Goal: Transaction & Acquisition: Purchase product/service

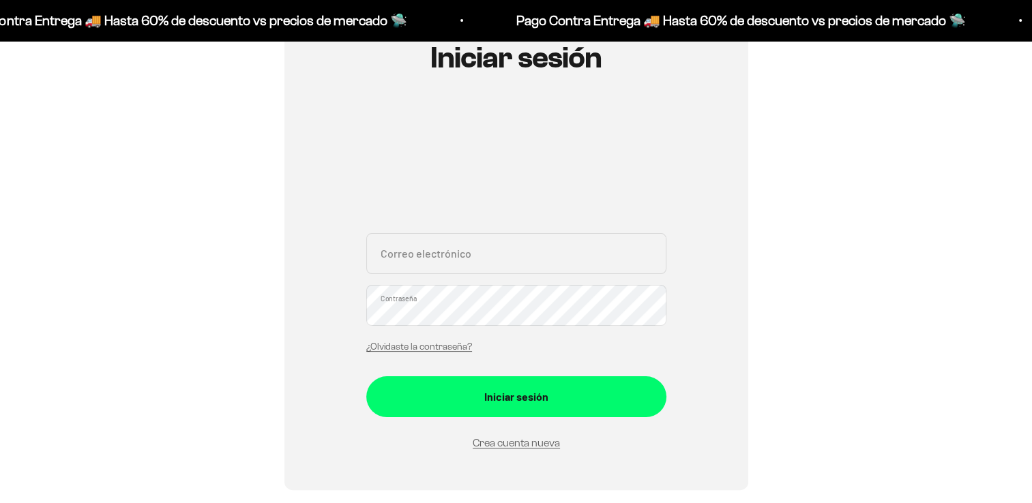
scroll to position [205, 0]
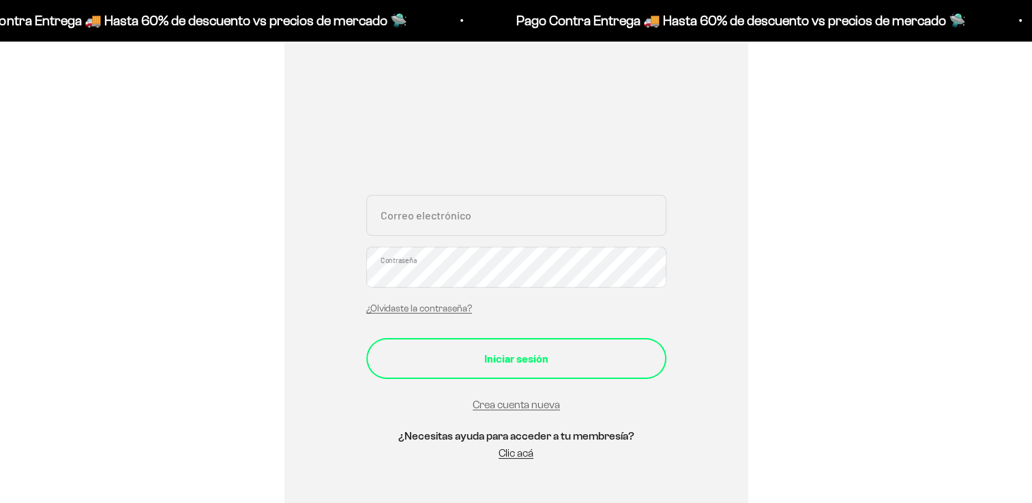
type input "[EMAIL_ADDRESS][DOMAIN_NAME]"
click at [481, 350] on div "Iniciar sesión" at bounding box center [515, 359] width 245 height 18
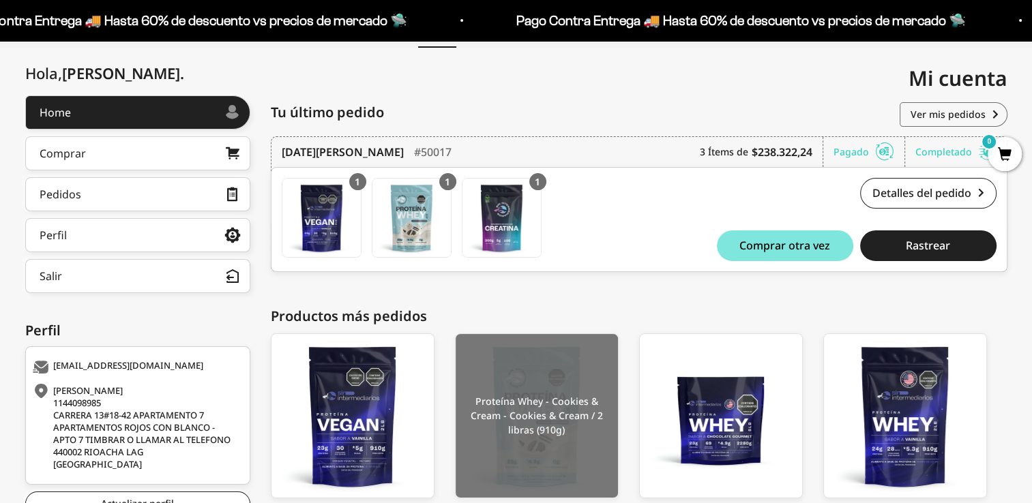
scroll to position [238, 0]
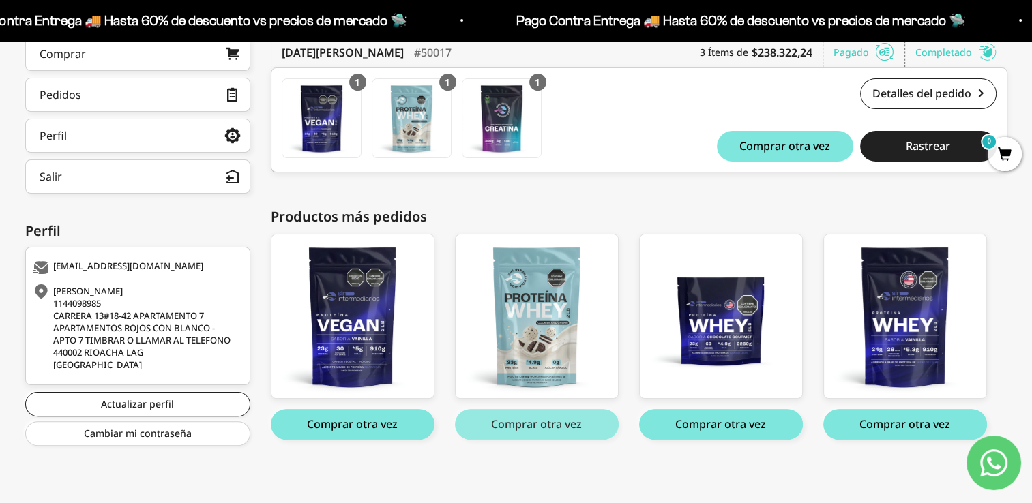
click at [541, 421] on button "Comprar otra vez" at bounding box center [537, 424] width 164 height 31
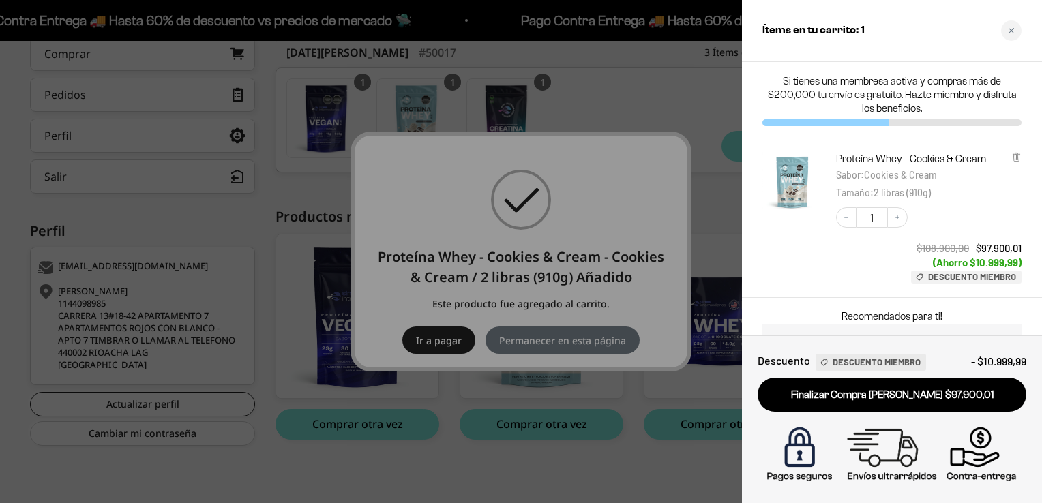
click at [603, 464] on div at bounding box center [521, 251] width 1042 height 503
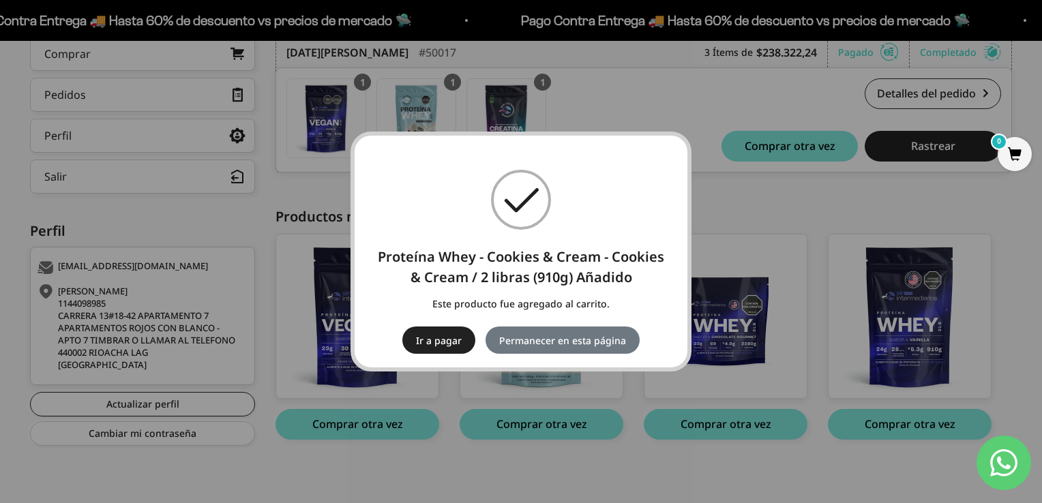
click at [750, 228] on div "× Proteína Whey - Cookies & Cream - Cookies & Cream / 2 libras (910g) Añadido E…" at bounding box center [521, 251] width 1042 height 503
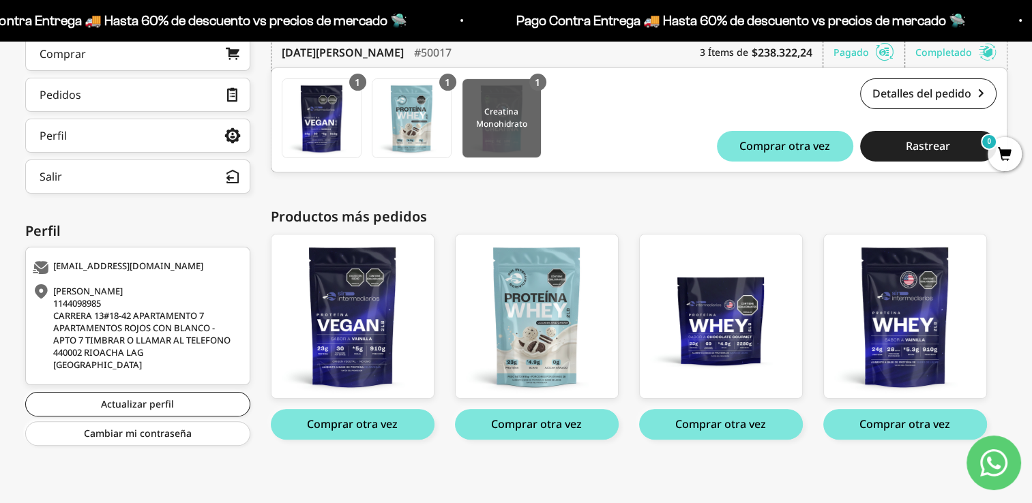
click at [500, 121] on img at bounding box center [501, 118] width 78 height 78
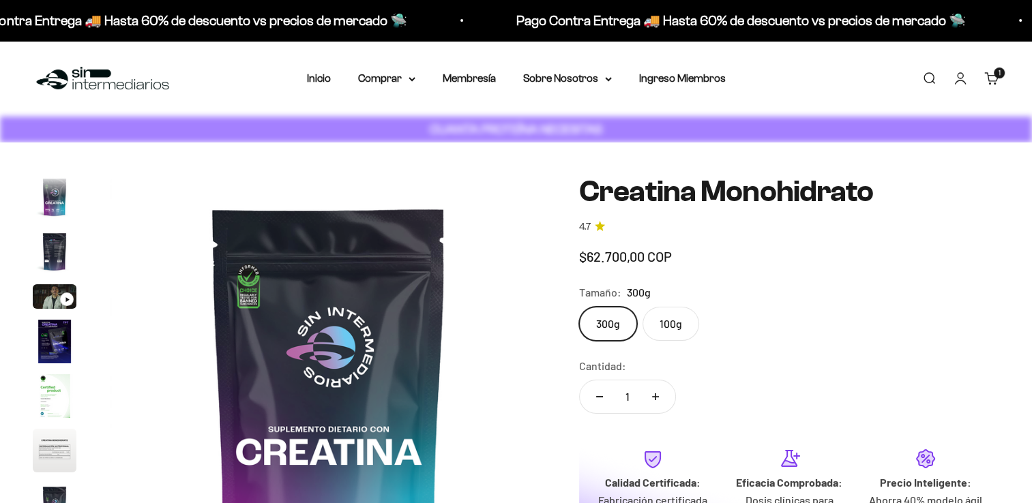
scroll to position [56, 0]
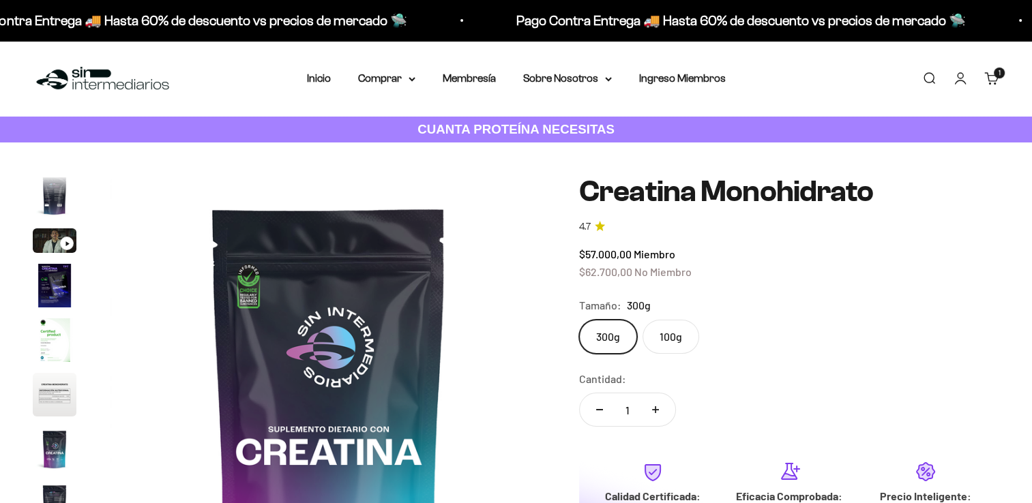
click at [671, 320] on label "100g" at bounding box center [670, 337] width 57 height 34
click at [579, 319] on input "100g" at bounding box center [578, 319] width 1 height 1
radio input "true"
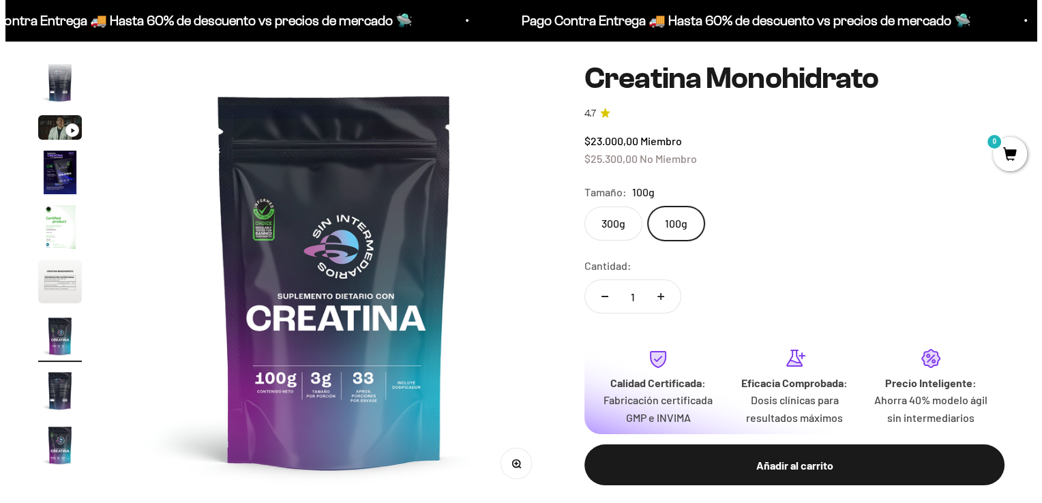
scroll to position [188, 0]
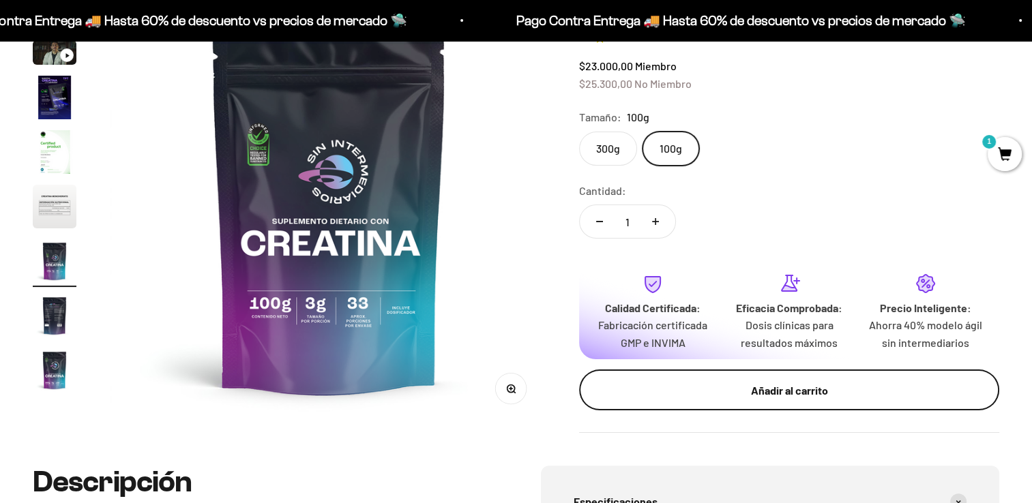
click at [723, 383] on div "Añadir al carrito" at bounding box center [788, 391] width 365 height 18
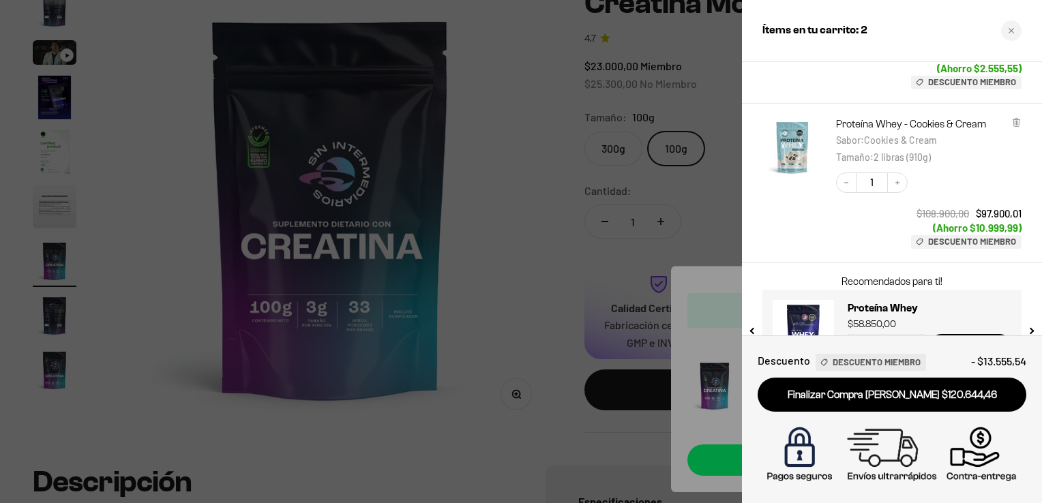
scroll to position [224, 0]
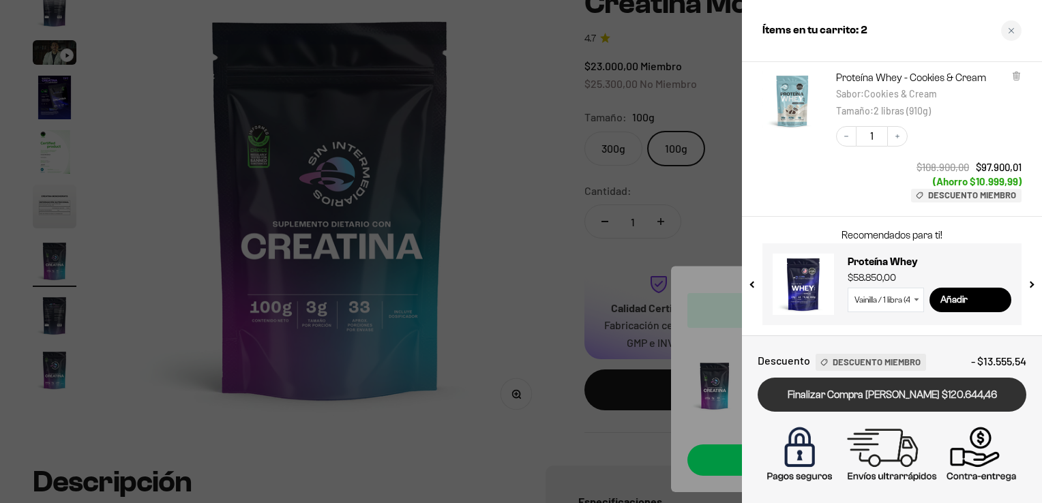
click at [873, 402] on link "Finalizar Compra Segura $120.644,46" at bounding box center [892, 395] width 269 height 35
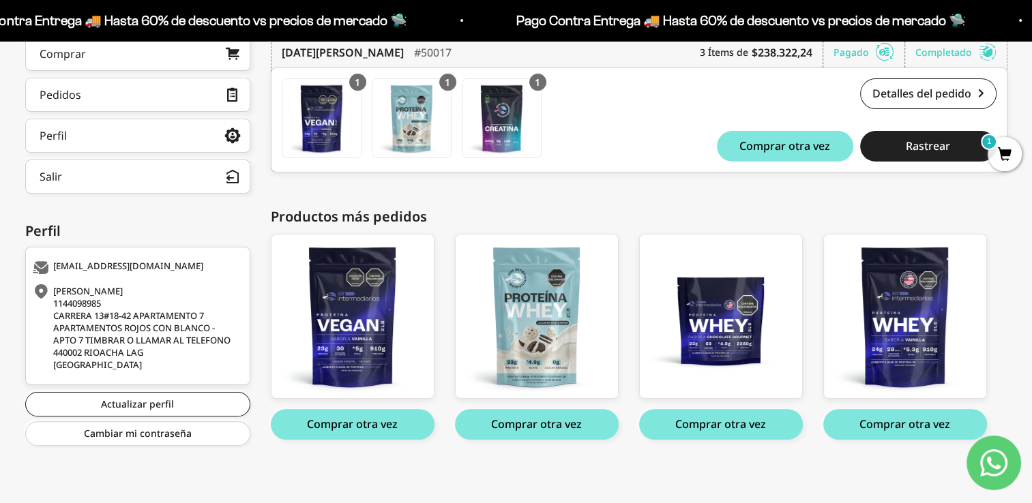
scroll to position [238, 0]
